Goal: Task Accomplishment & Management: Manage account settings

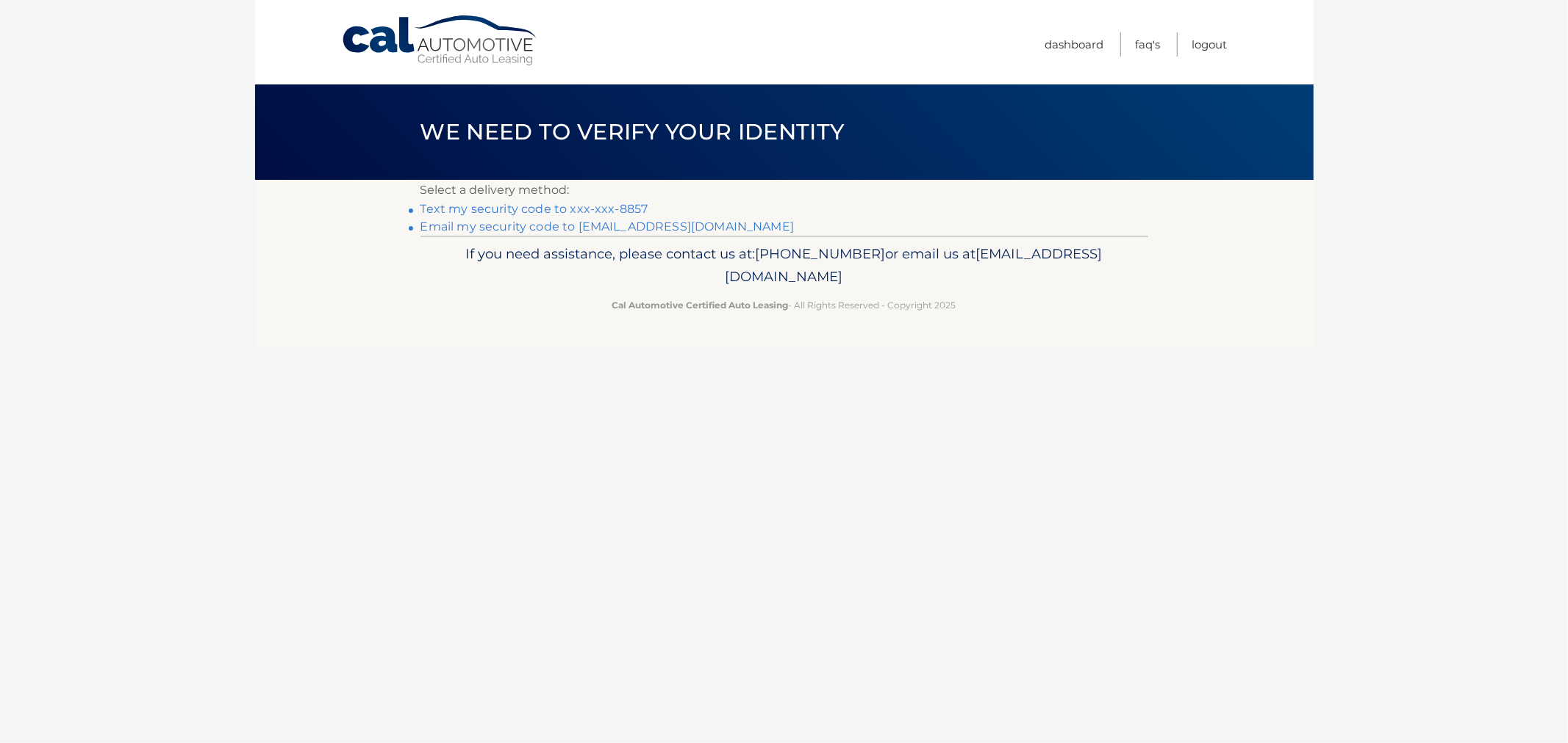
click at [600, 205] on link "Text my security code to xxx-xxx-8857" at bounding box center [534, 209] width 228 height 14
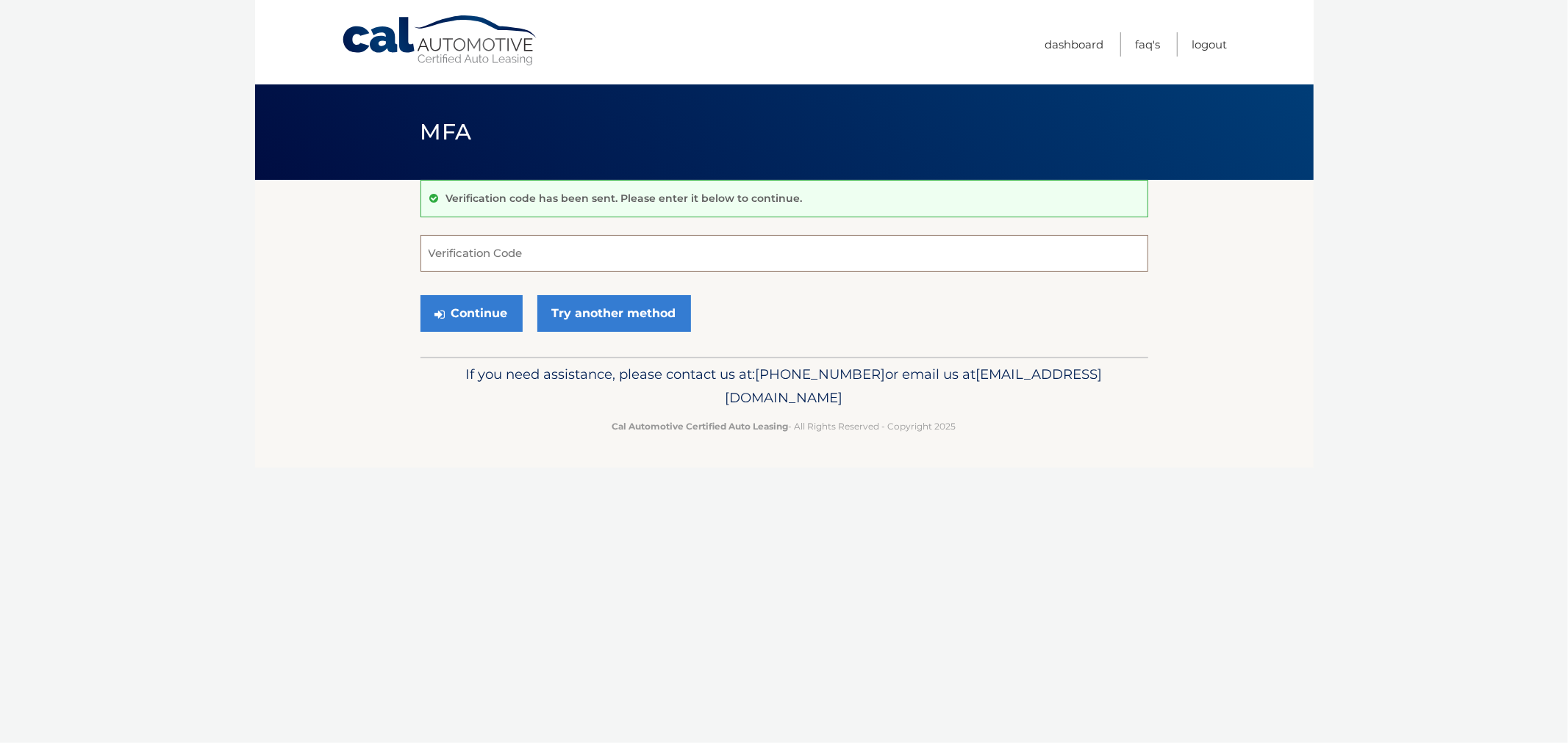
click at [701, 243] on input "Verification Code" at bounding box center [784, 253] width 728 height 37
type input "353008"
click at [420, 295] on button "Continue" at bounding box center [471, 313] width 102 height 37
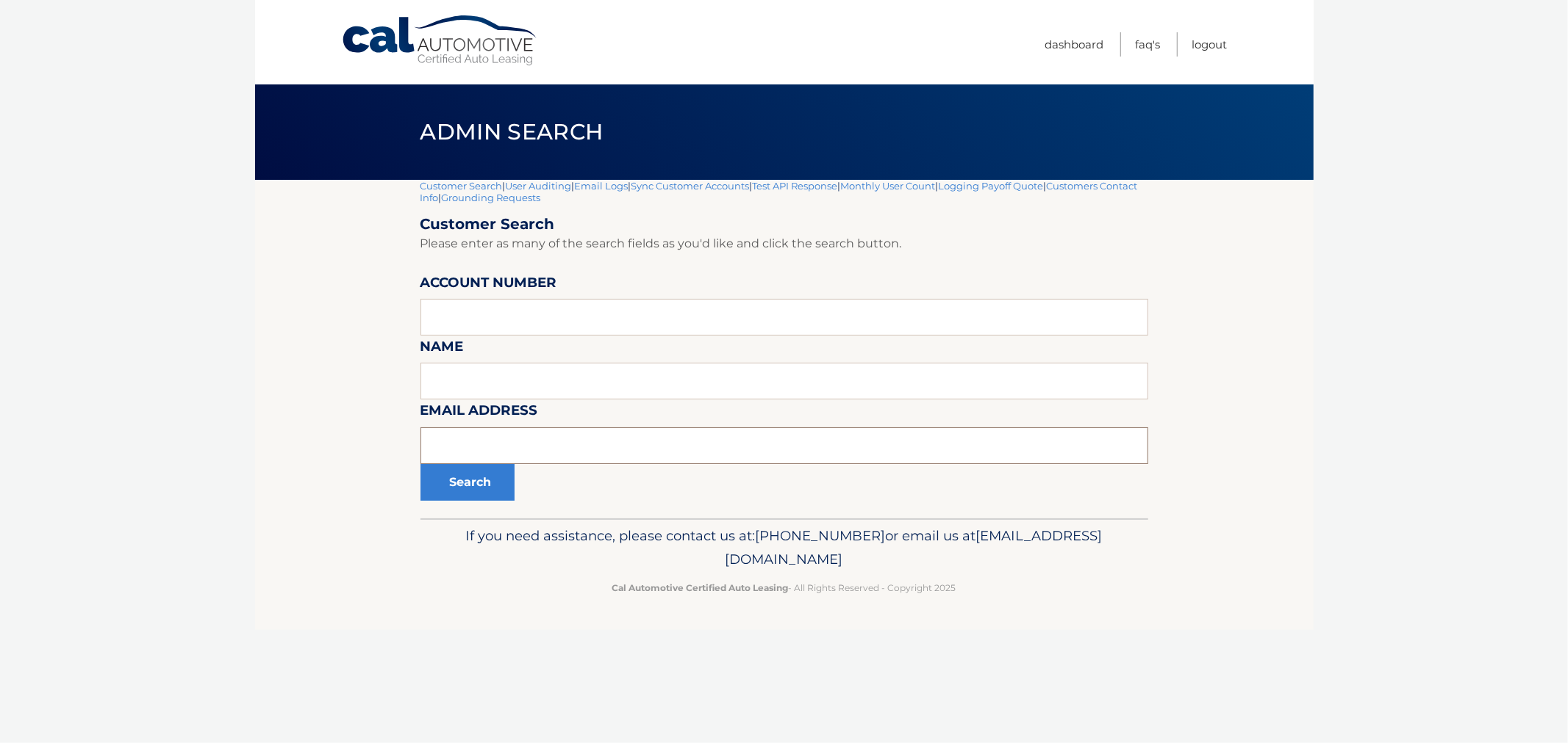
click at [499, 437] on input "text" at bounding box center [784, 445] width 728 height 37
paste input "nnielovesfinn@gmail.com"
type input "annielovesfinn@gmail.com"
click at [420, 464] on button "Search" at bounding box center [467, 482] width 94 height 37
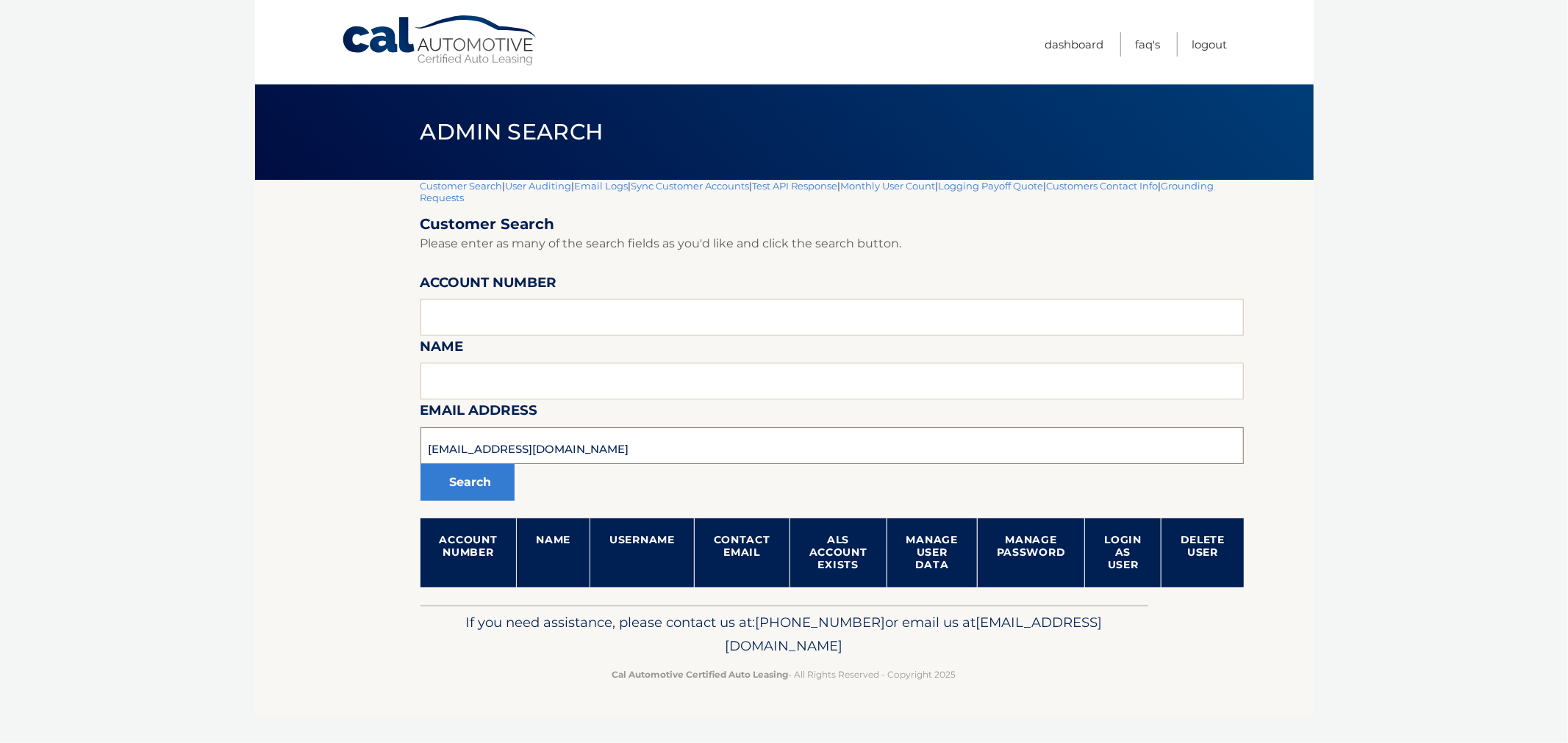
drag, startPoint x: 579, startPoint y: 435, endPoint x: 319, endPoint y: 416, distance: 260.7
click at [319, 416] on section "Customer Search | User Auditing | Email Logs | Sync Customer Accounts | Test AP…" at bounding box center [784, 393] width 1059 height 426
click at [270, 321] on section "Customer Search | User Auditing | Email Logs | Sync Customer Accounts | Test AP…" at bounding box center [784, 393] width 1059 height 426
click at [593, 319] on input "text" at bounding box center [832, 317] width 824 height 37
paste input "44455690123"
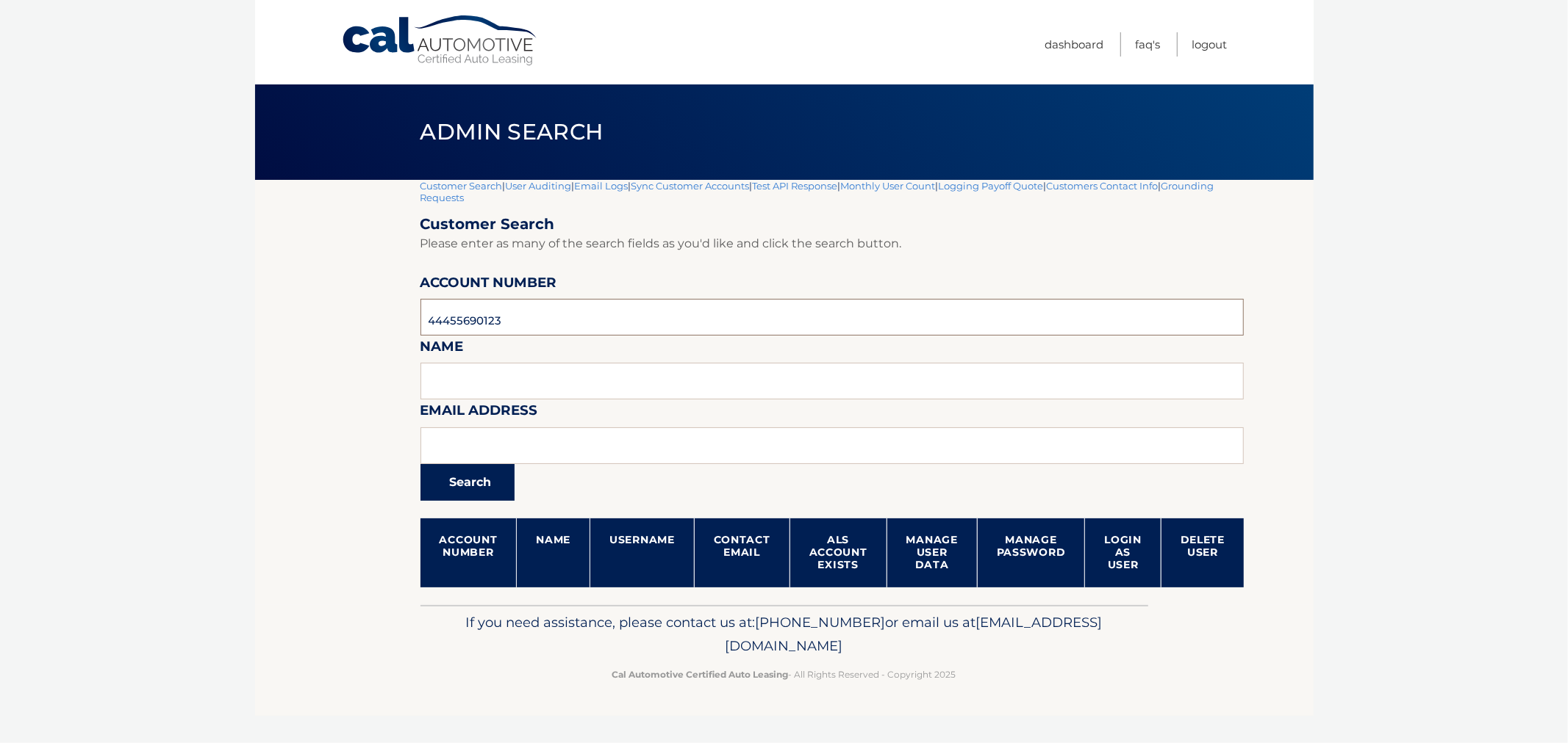
type input "44455690123"
click at [471, 471] on button "Search" at bounding box center [467, 482] width 94 height 37
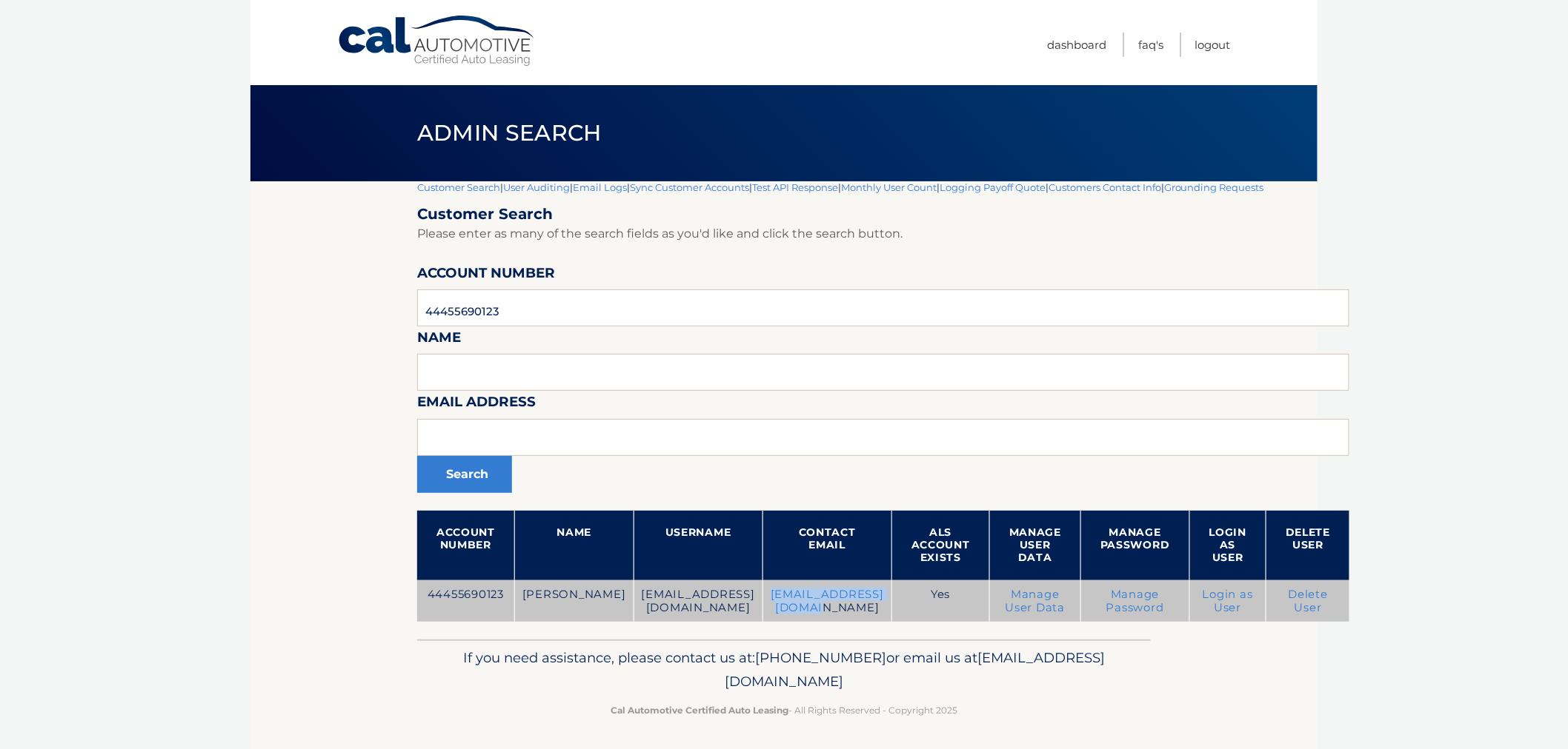
drag, startPoint x: 741, startPoint y: 595, endPoint x: 887, endPoint y: 605, distance: 146.3
click at [887, 605] on td "[EMAIL_ADDRESS][DOMAIN_NAME]" at bounding box center [827, 601] width 129 height 42
drag, startPoint x: 896, startPoint y: 596, endPoint x: 742, endPoint y: 600, distance: 154.1
click at [763, 600] on td "[EMAIL_ADDRESS][DOMAIN_NAME]" at bounding box center [827, 601] width 129 height 42
copy td "[EMAIL_ADDRESS][DOMAIN_NAME]"
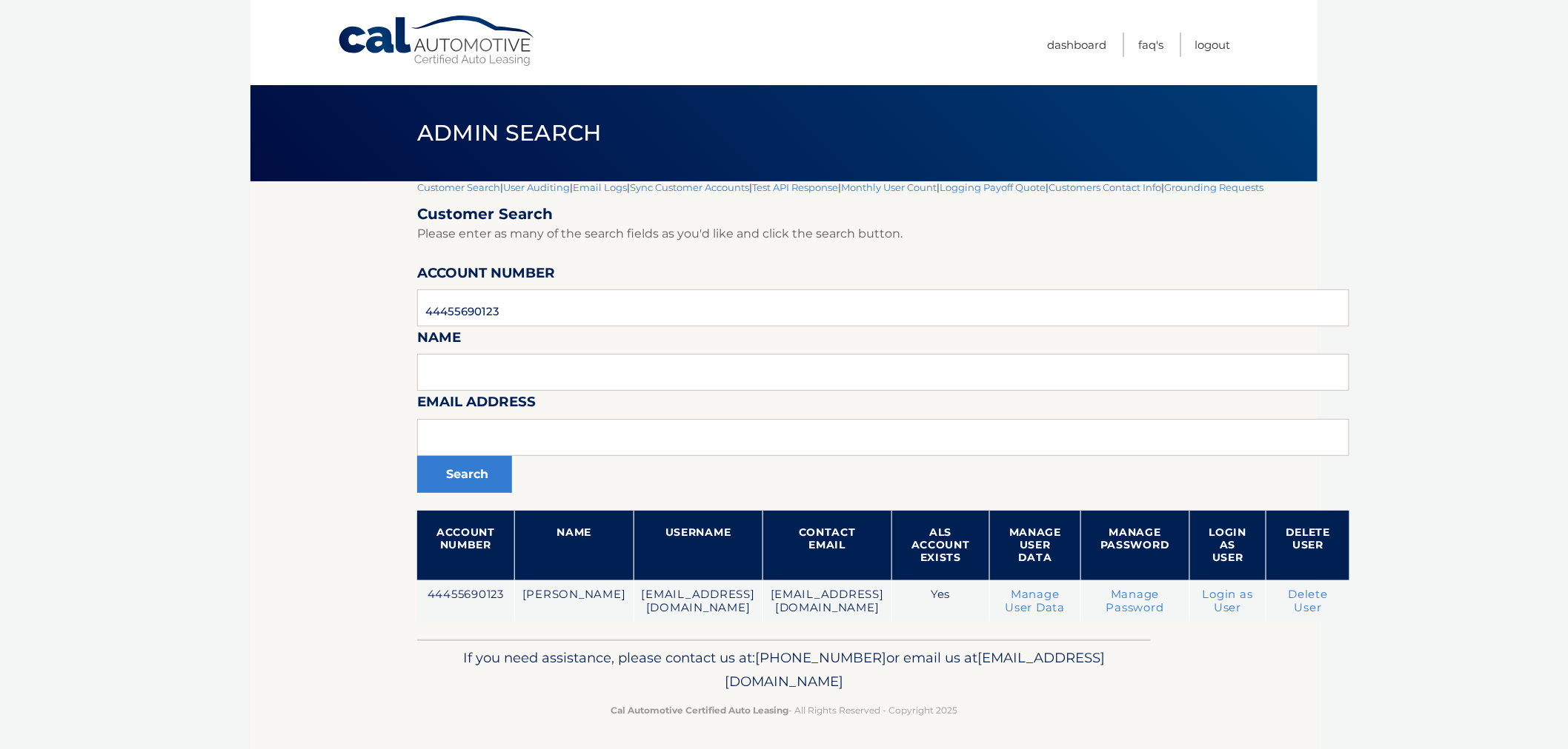
click at [1240, 680] on footer "If you need assistance, please contact us at: 609-807-3200 or email us at Custo…" at bounding box center [783, 696] width 1067 height 112
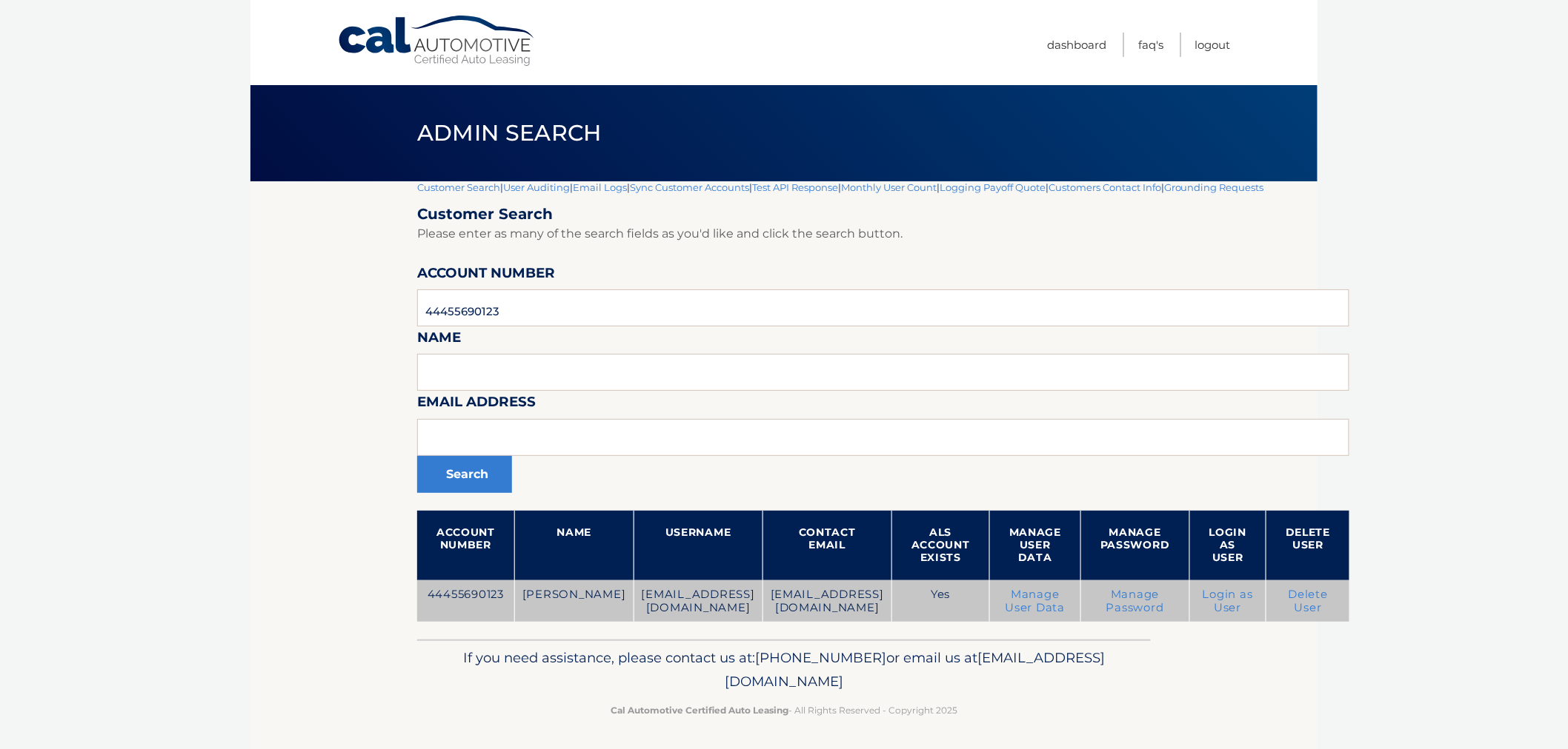
click at [1039, 603] on link "Manage User Data" at bounding box center [1035, 601] width 60 height 26
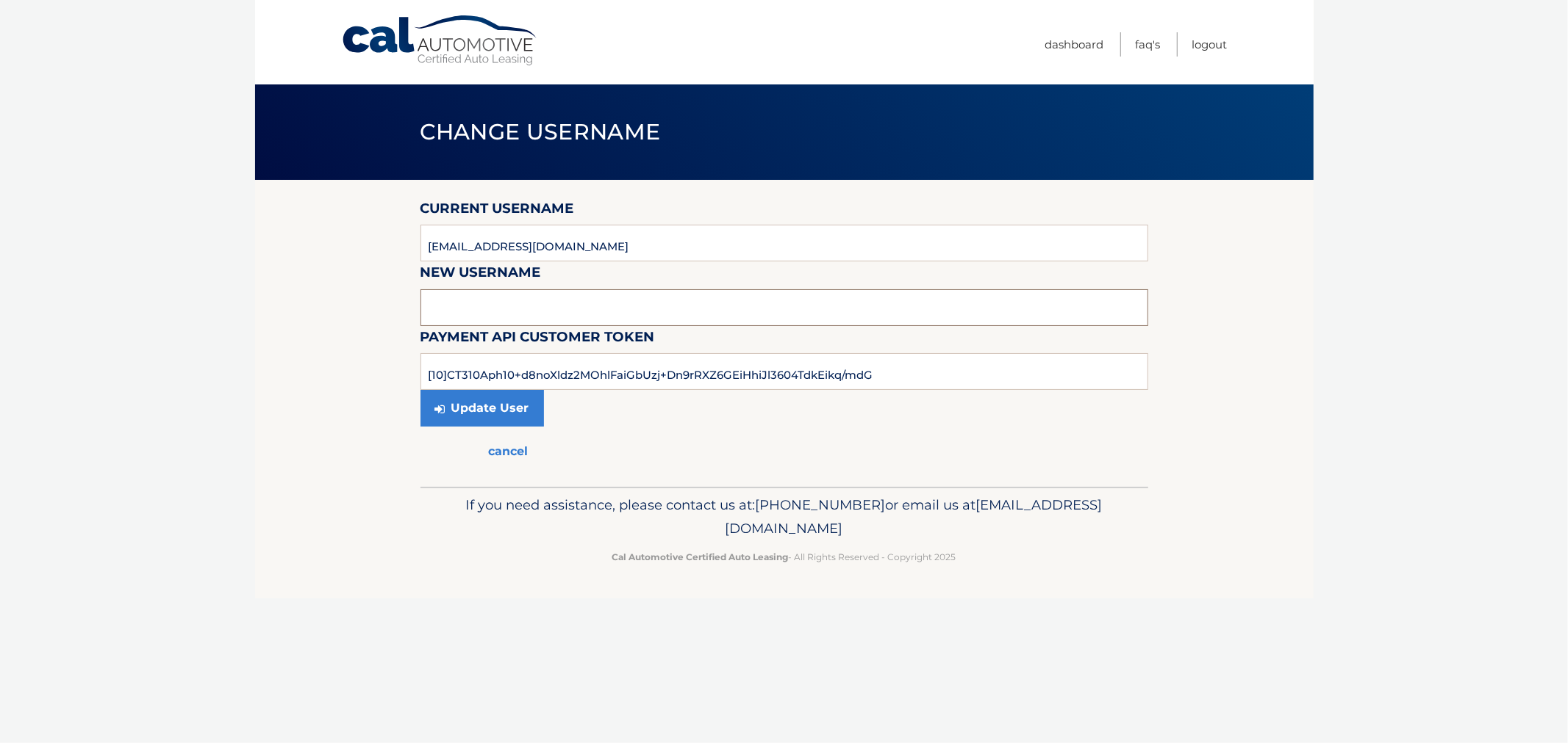
click at [530, 311] on input "text" at bounding box center [784, 308] width 728 height 37
paste input "[EMAIL_ADDRESS][DOMAIN_NAME]"
type input "[EMAIL_ADDRESS][DOMAIN_NAME]"
click at [480, 407] on button "Update User" at bounding box center [481, 408] width 124 height 37
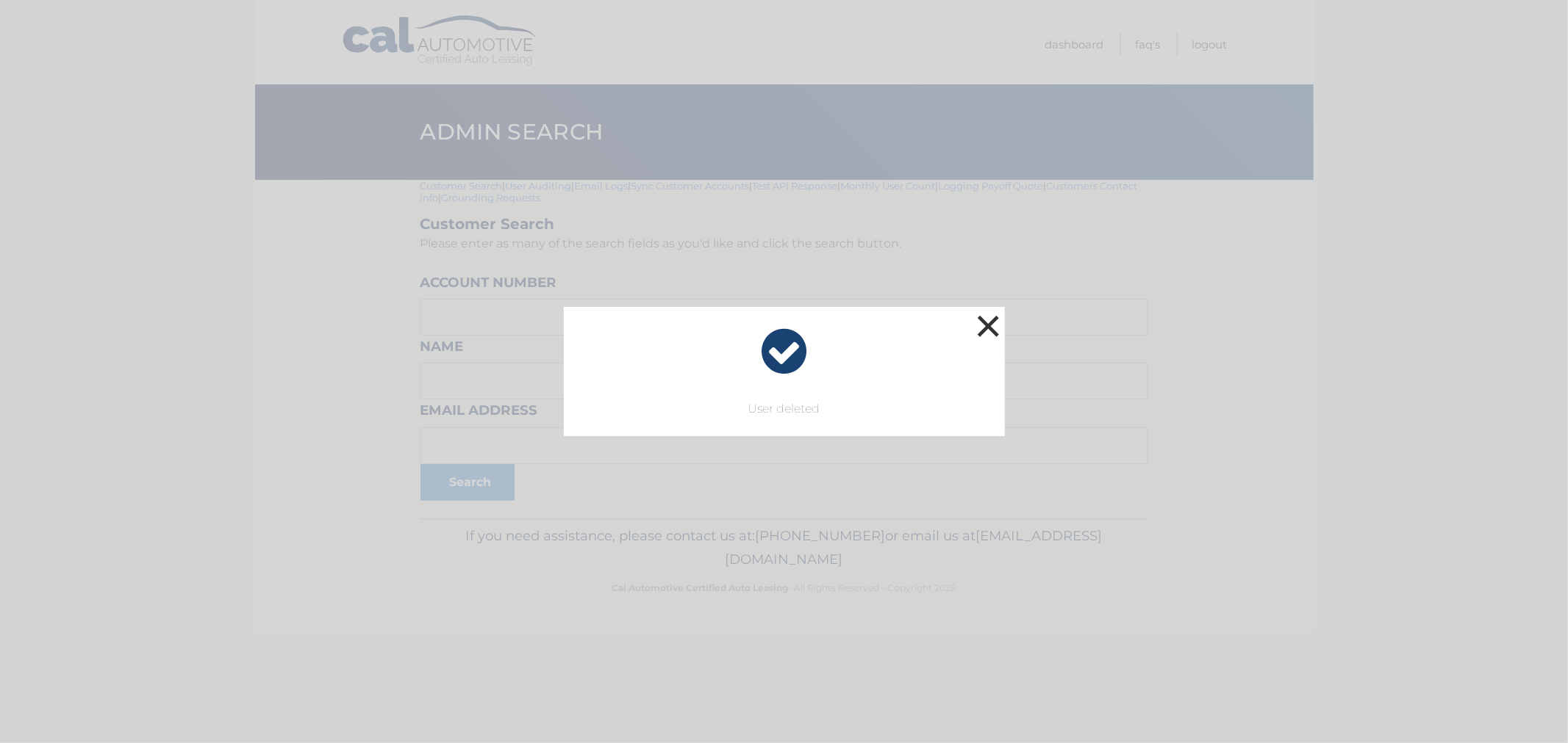
click at [987, 323] on button "×" at bounding box center [988, 326] width 29 height 29
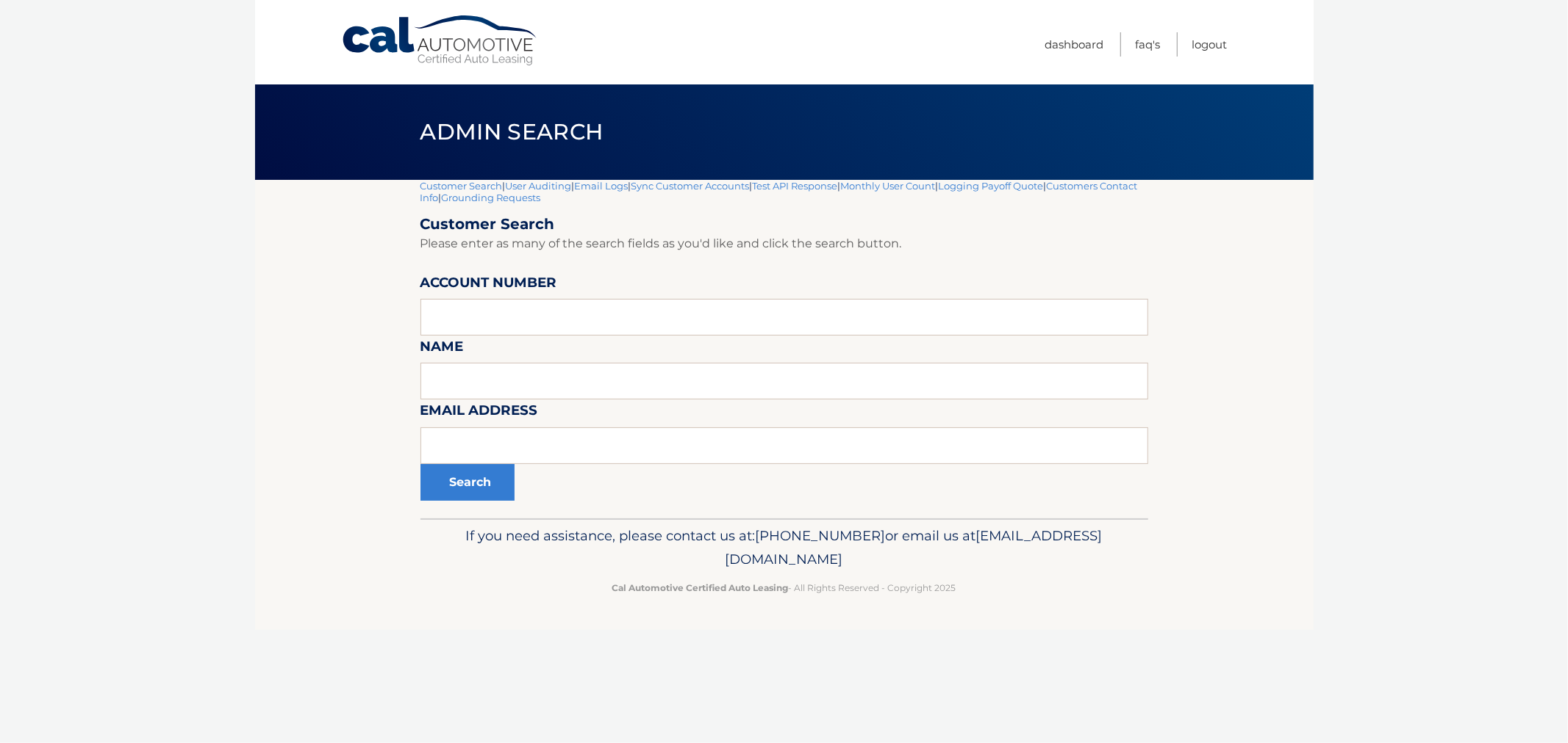
drag, startPoint x: 865, startPoint y: 592, endPoint x: 407, endPoint y: 241, distance: 577.0
click at [413, 274] on div "Cal Automotive Menu Dashboard FAQ's Logout |" at bounding box center [784, 372] width 1059 height 743
click at [439, 195] on link "Customers Contact Info" at bounding box center [779, 191] width 717 height 24
click at [391, 192] on section "Customer Search | User Auditing | Email Logs | Sync Customer Accounts | Test AP…" at bounding box center [784, 349] width 1059 height 339
click at [419, 141] on h1 "Admin Search" at bounding box center [512, 133] width 216 height 39
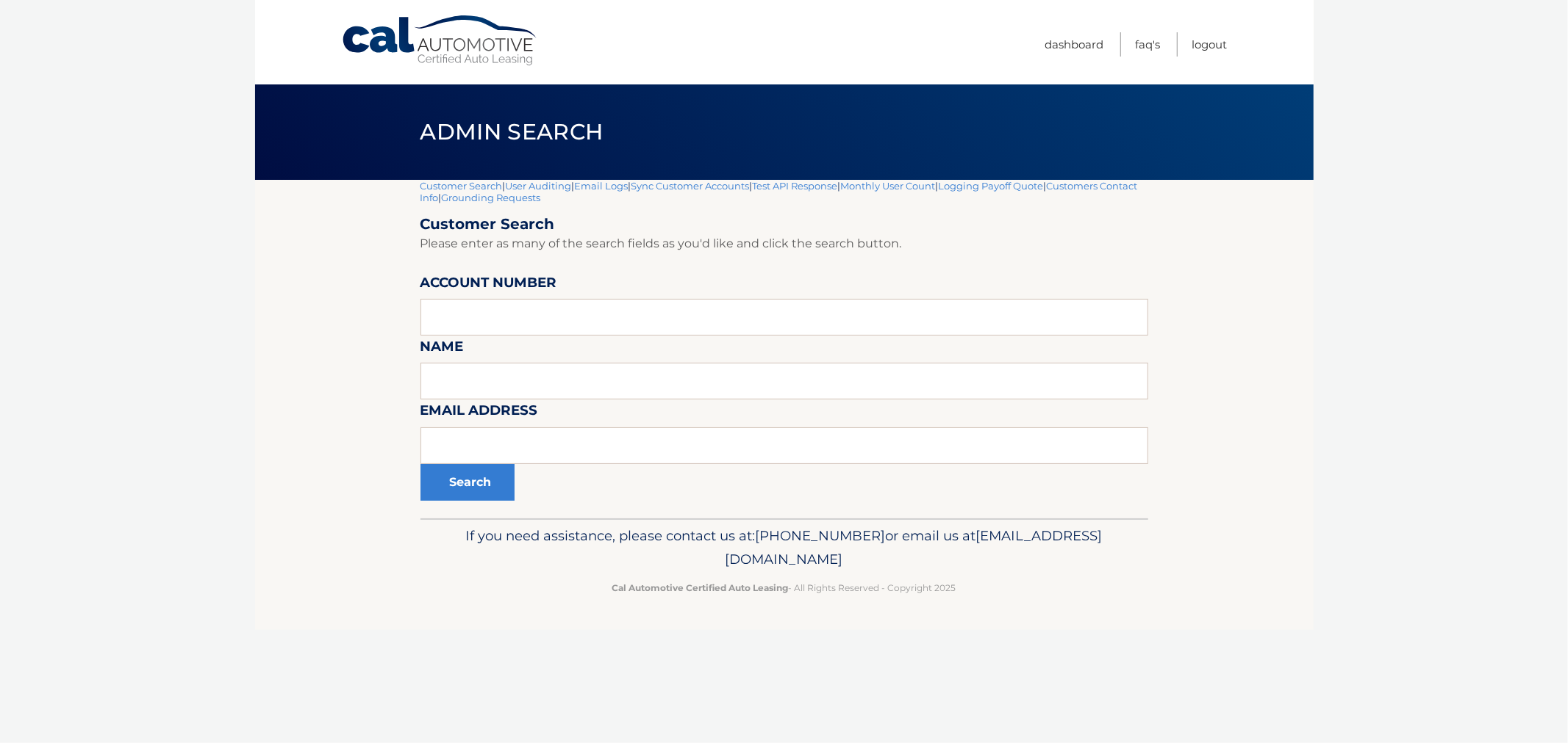
click at [1522, 52] on body "Cal Automotive Menu Dashboard FAQ's Logout |" at bounding box center [784, 372] width 1568 height 743
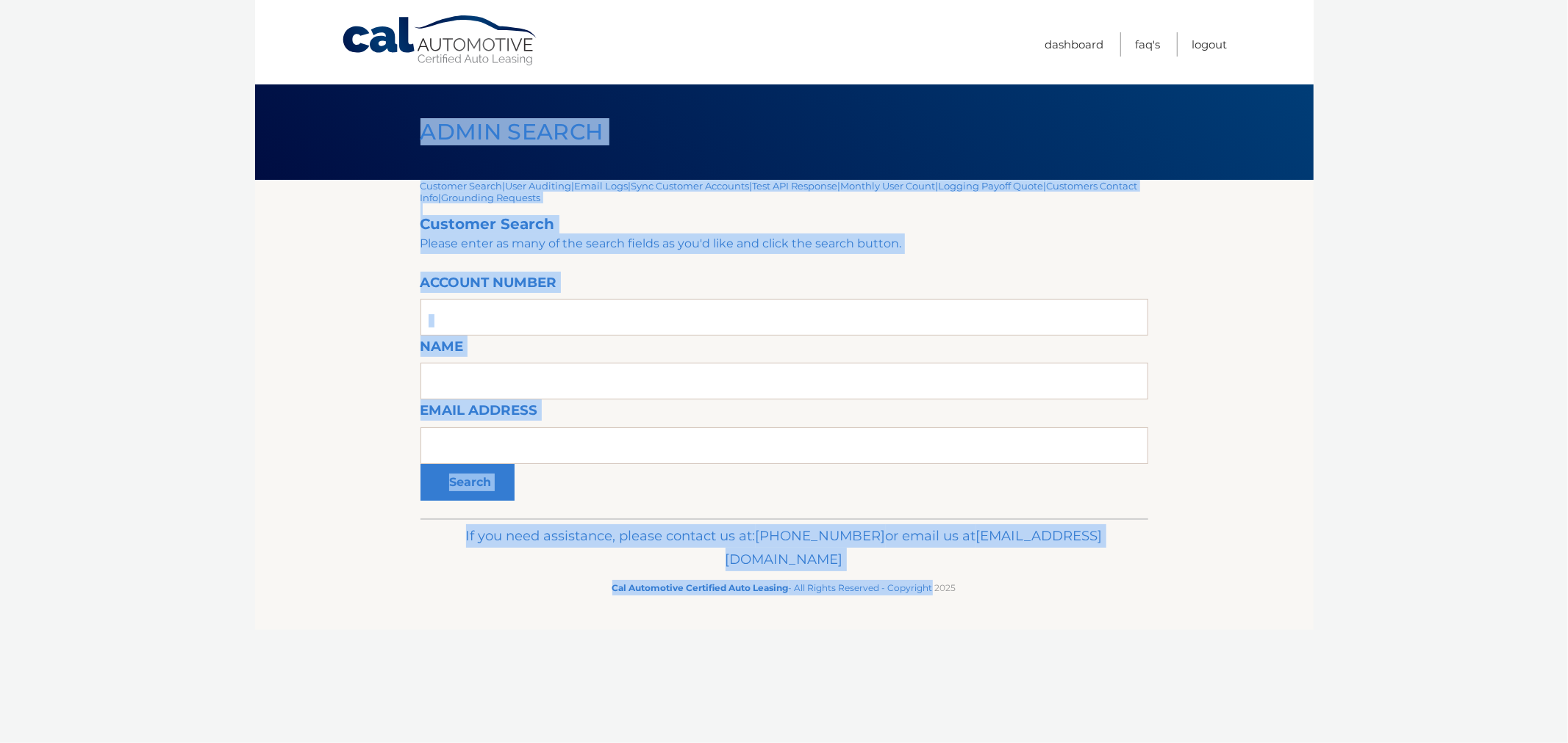
drag, startPoint x: 423, startPoint y: 126, endPoint x: 933, endPoint y: 652, distance: 732.6
click at [929, 651] on div "Cal Automotive Menu Dashboard FAQ's Logout |" at bounding box center [784, 372] width 1059 height 743
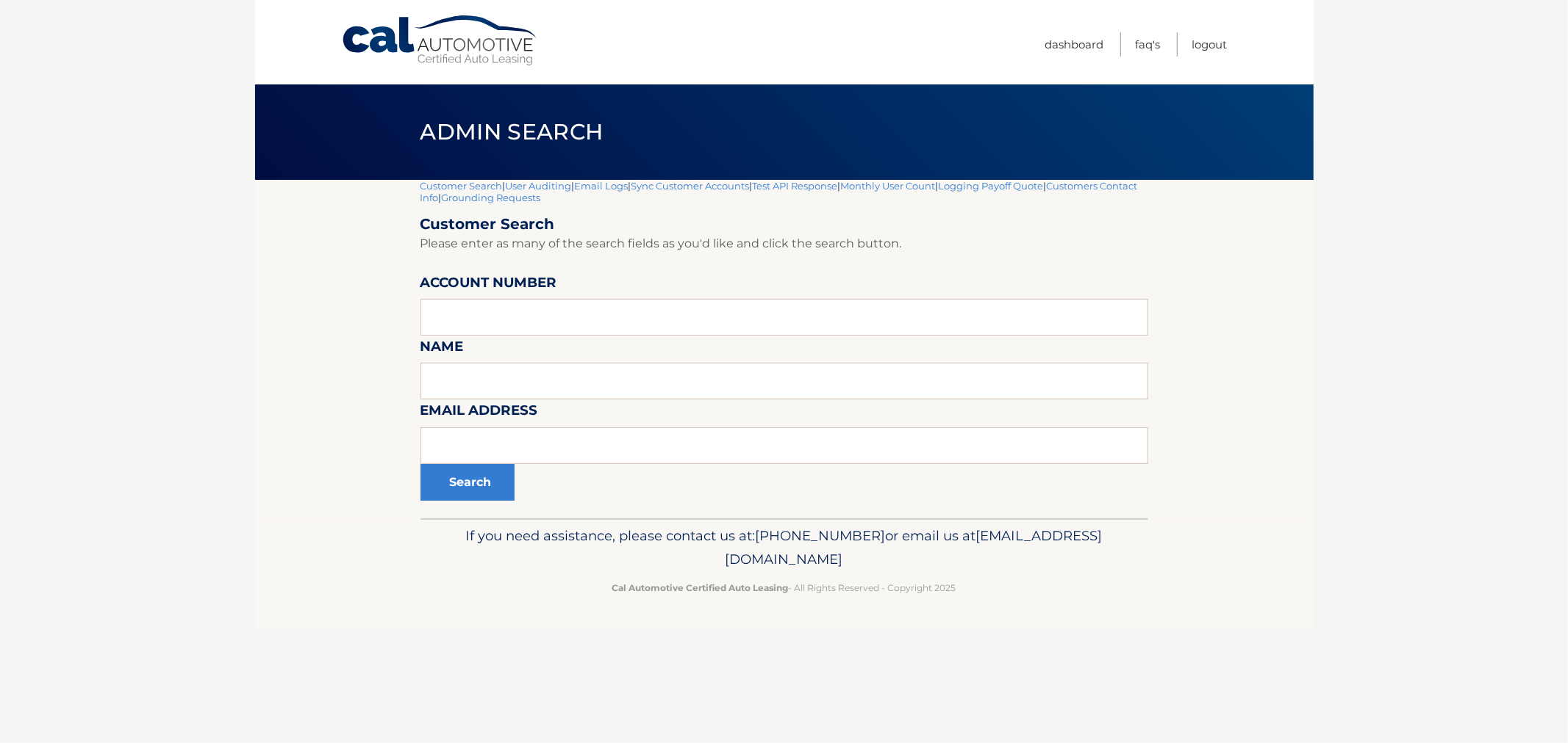
click at [974, 655] on div "Cal Automotive Menu Dashboard FAQ's Logout |" at bounding box center [784, 372] width 1059 height 743
